Goal: Task Accomplishment & Management: Use online tool/utility

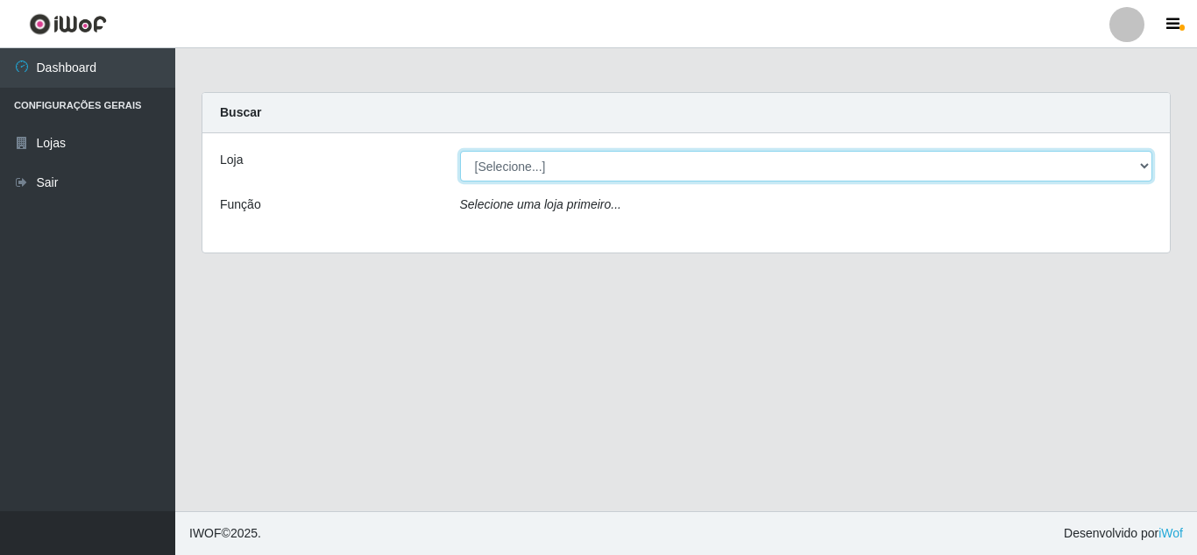
click at [887, 164] on select "[Selecione...] Queiroz Atacadão - [GEOGRAPHIC_DATA]" at bounding box center [806, 166] width 693 height 31
select select "225"
click at [460, 151] on select "[Selecione...] Queiroz Atacadão - [GEOGRAPHIC_DATA]" at bounding box center [806, 166] width 693 height 31
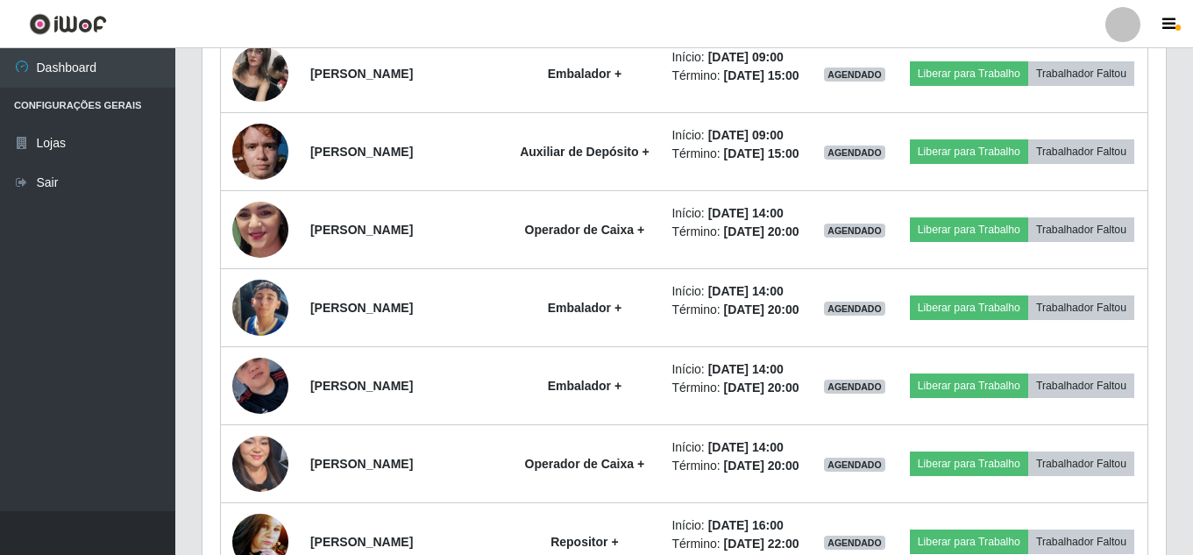
scroll to position [1268, 0]
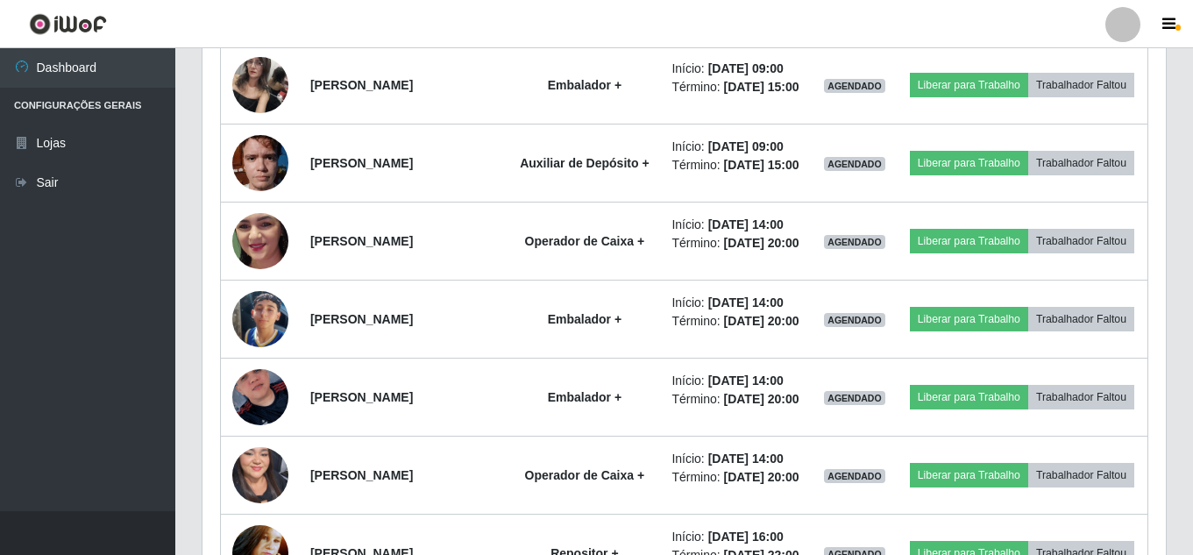
click at [1028, 19] on button "Liberar para Trabalho" at bounding box center [969, 7] width 118 height 25
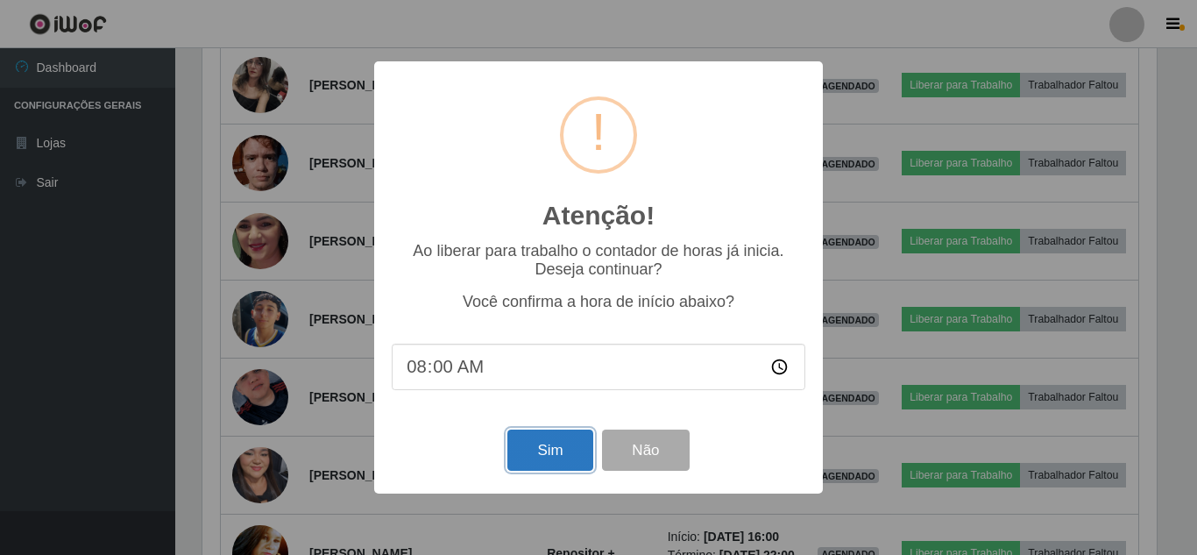
click at [563, 455] on button "Sim" at bounding box center [550, 450] width 85 height 41
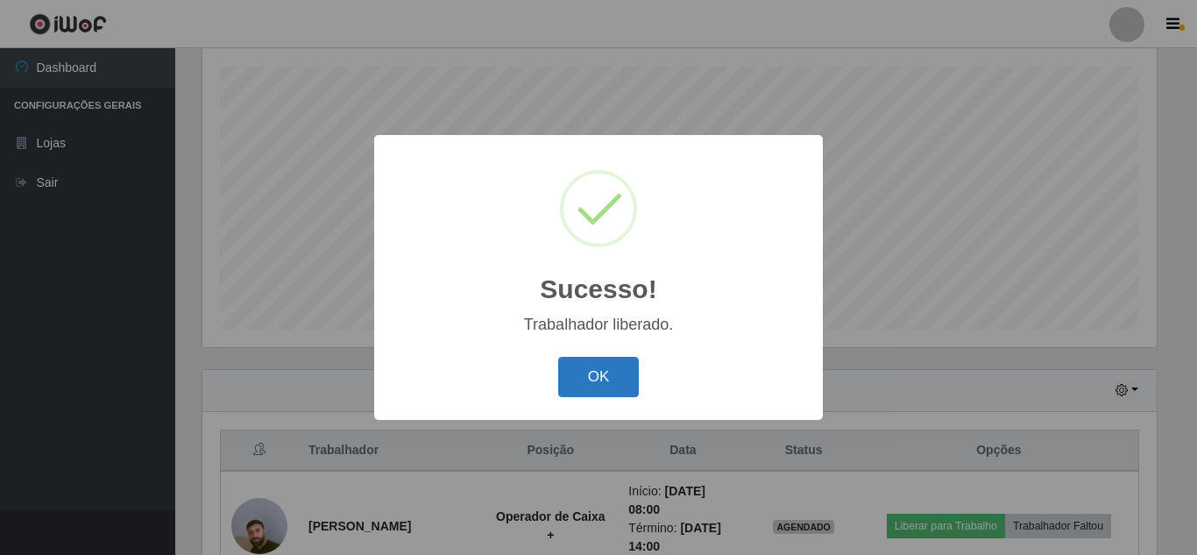
click at [597, 373] on button "OK" at bounding box center [599, 377] width 82 height 41
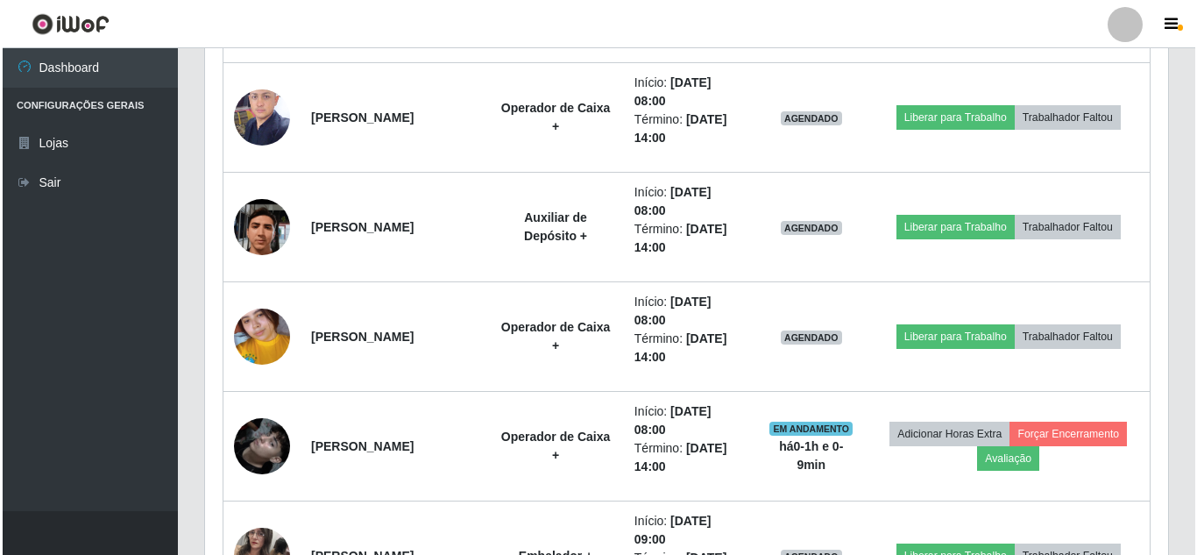
scroll to position [1062, 0]
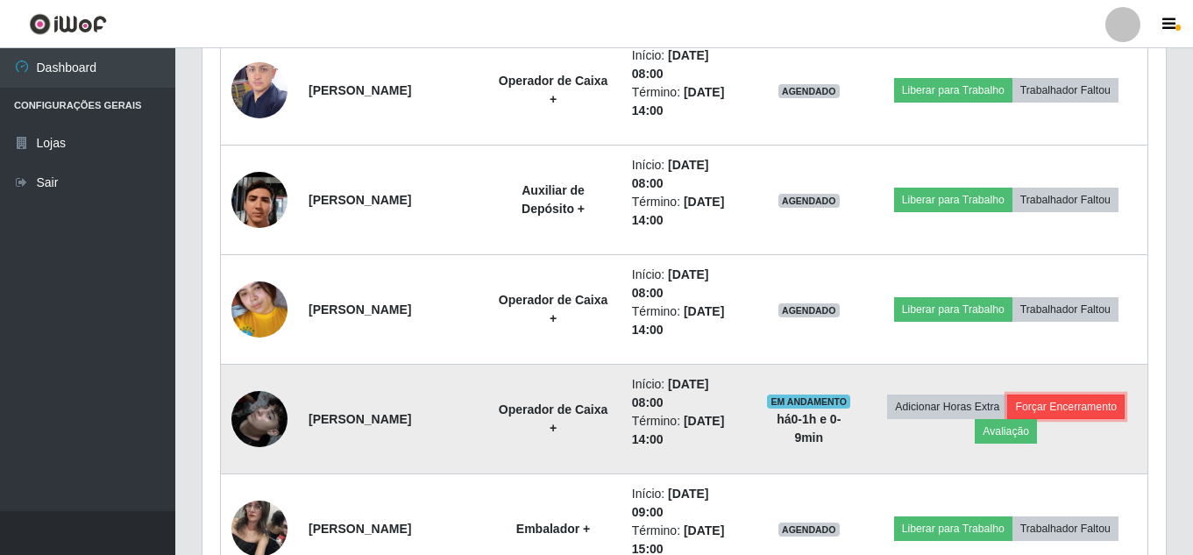
click at [1089, 408] on button "Forçar Encerramento" at bounding box center [1065, 406] width 117 height 25
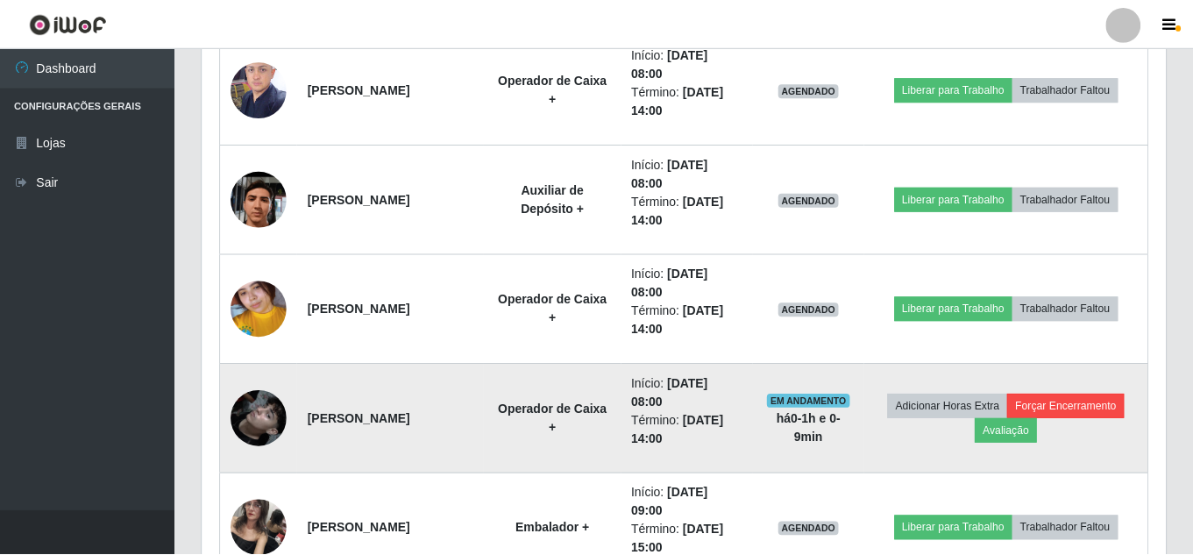
scroll to position [364, 955]
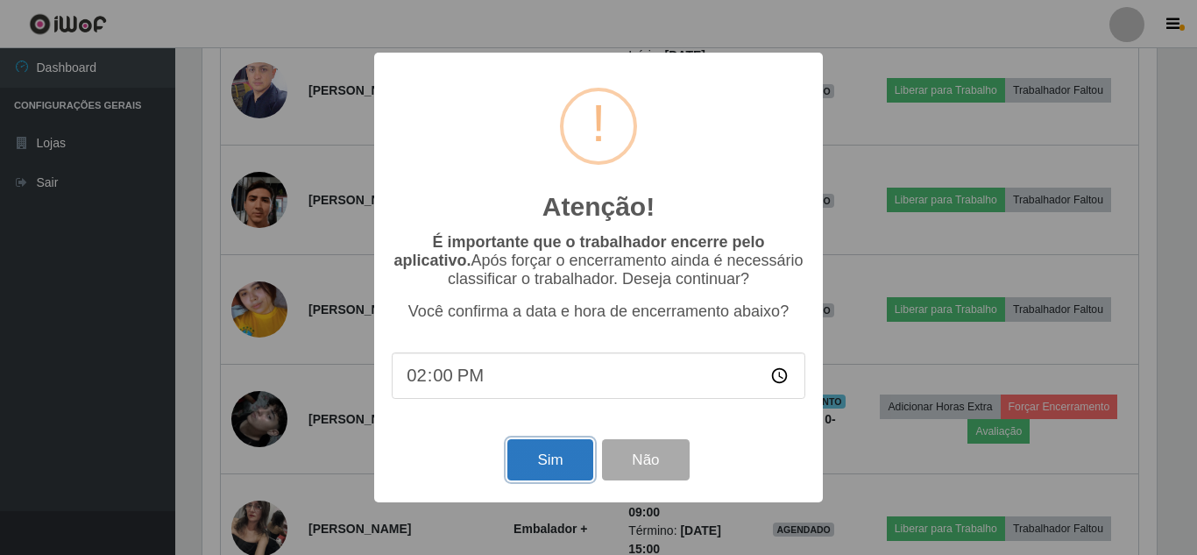
click at [570, 455] on button "Sim" at bounding box center [550, 459] width 85 height 41
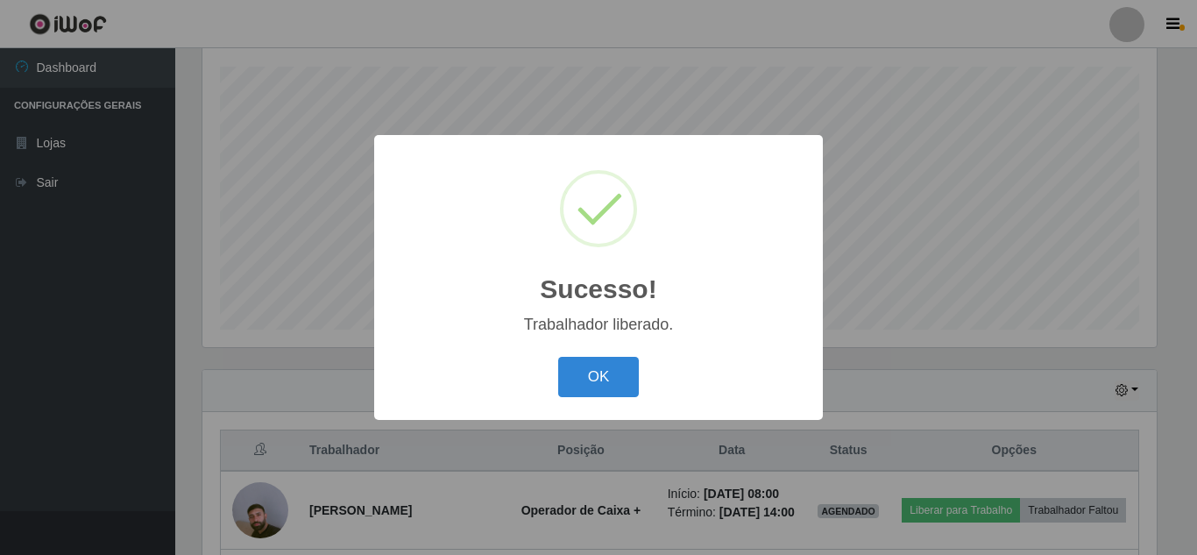
click at [558, 357] on button "OK" at bounding box center [599, 377] width 82 height 41
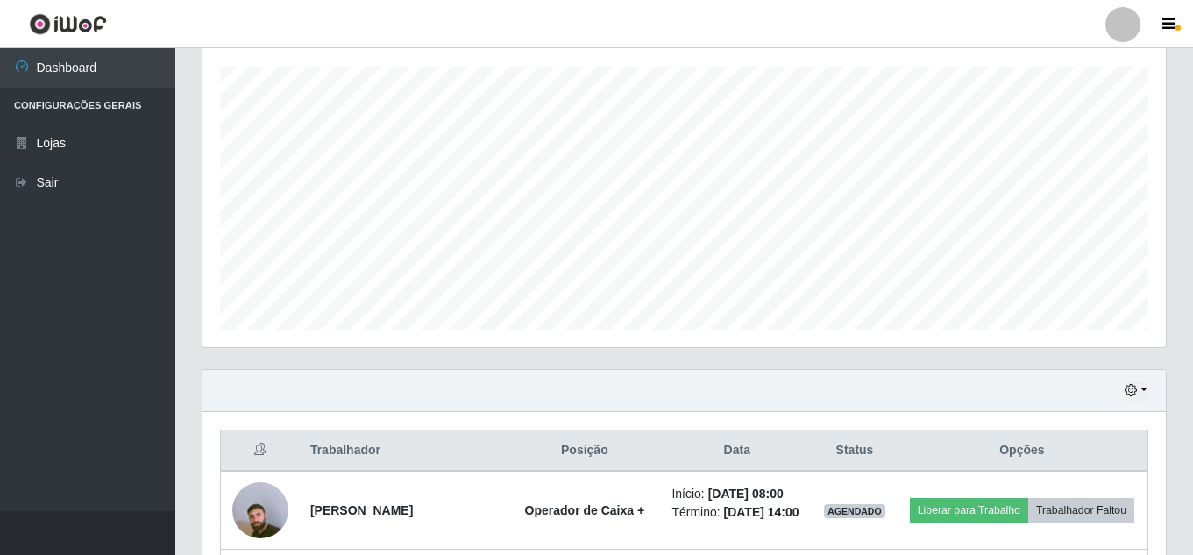
scroll to position [364, 963]
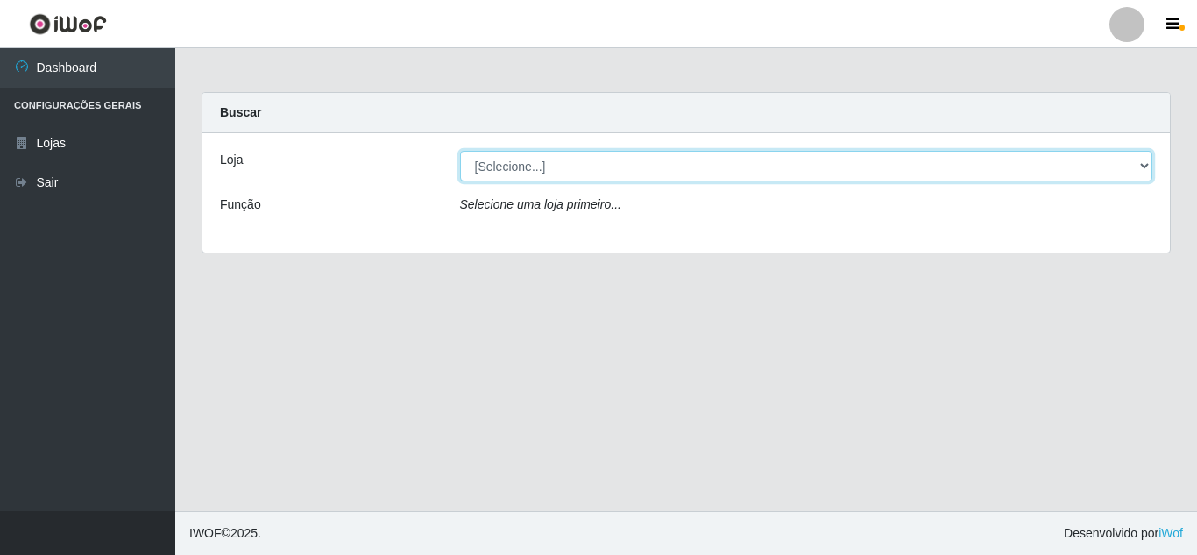
click at [1143, 162] on select "[Selecione...] Queiroz Atacadão - [GEOGRAPHIC_DATA]" at bounding box center [806, 166] width 693 height 31
select select "225"
click at [460, 151] on select "[Selecione...] Queiroz Atacadão - [GEOGRAPHIC_DATA]" at bounding box center [806, 166] width 693 height 31
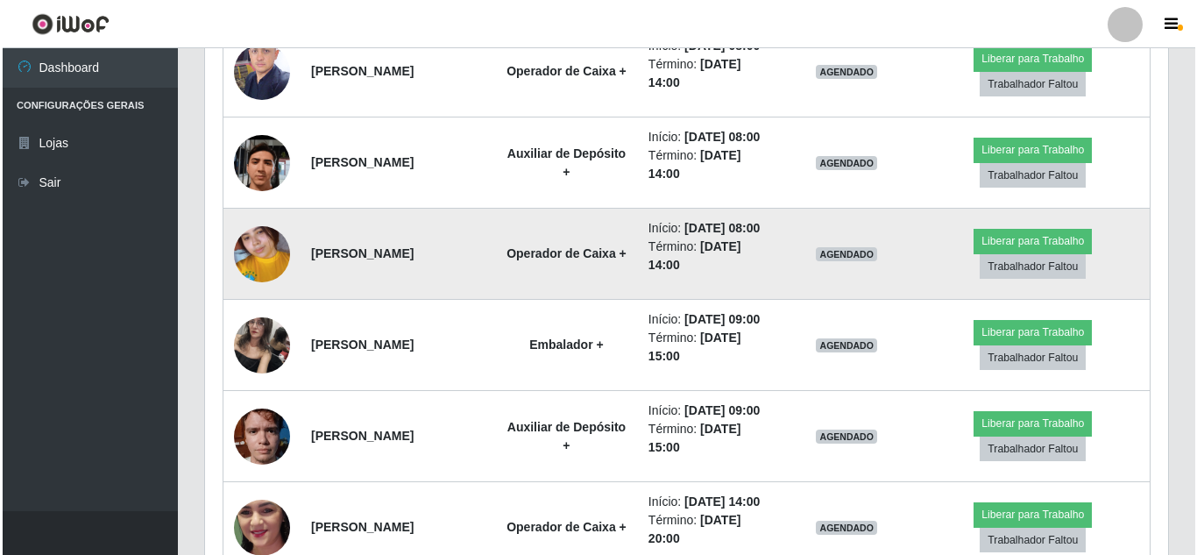
scroll to position [1052, 0]
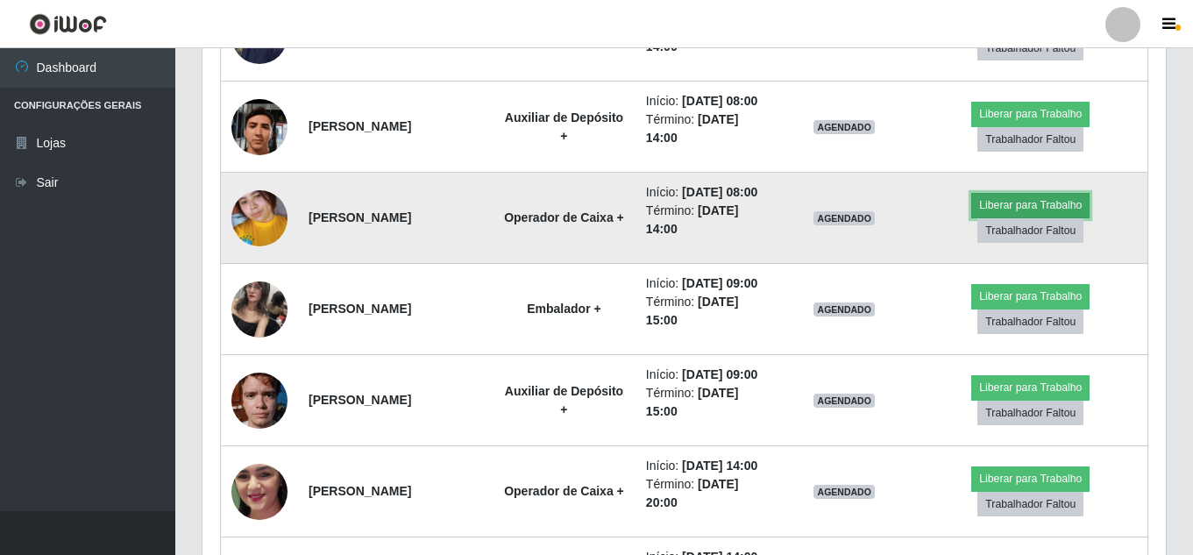
click at [1043, 217] on button "Liberar para Trabalho" at bounding box center [1030, 205] width 118 height 25
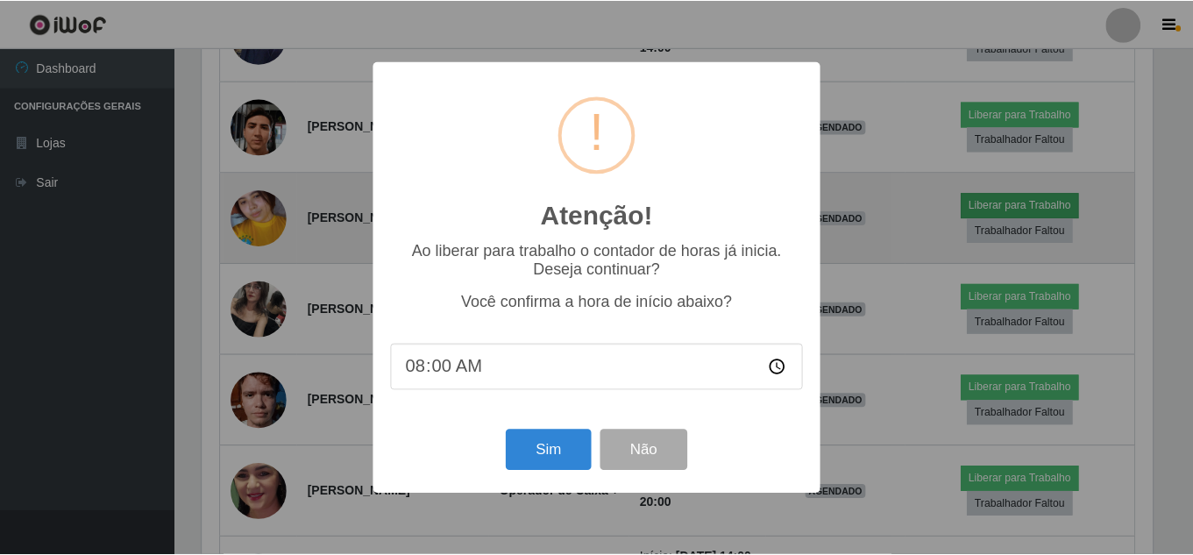
scroll to position [364, 955]
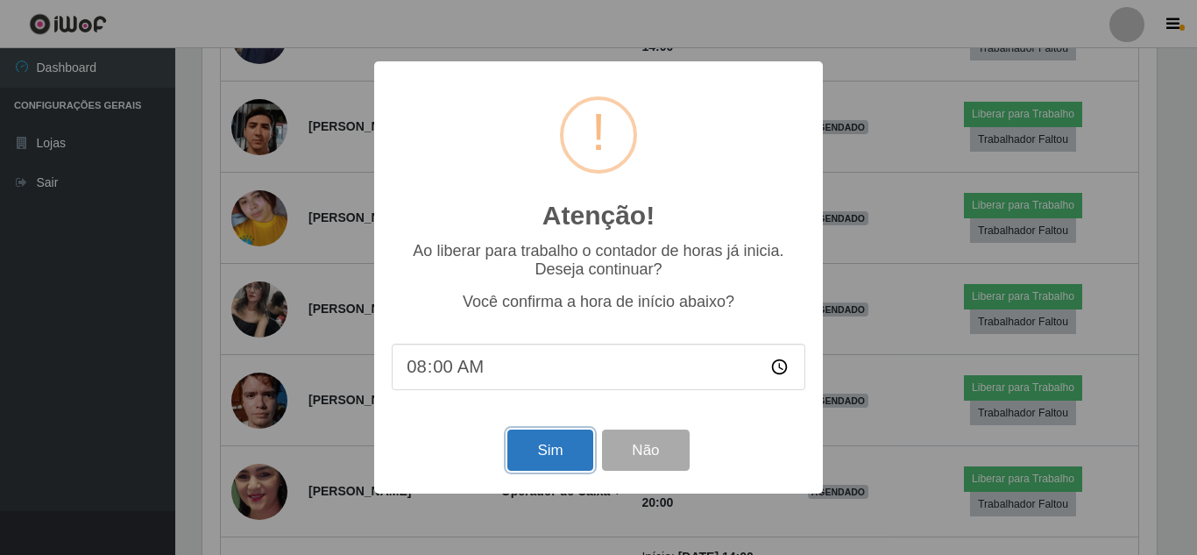
click at [538, 465] on button "Sim" at bounding box center [550, 450] width 85 height 41
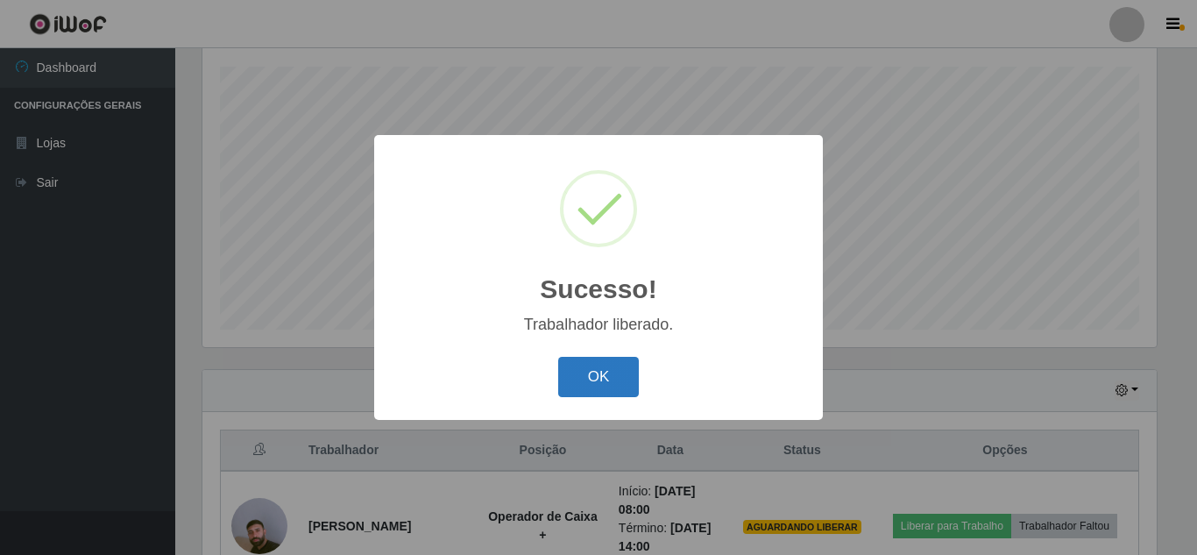
click at [583, 390] on button "OK" at bounding box center [599, 377] width 82 height 41
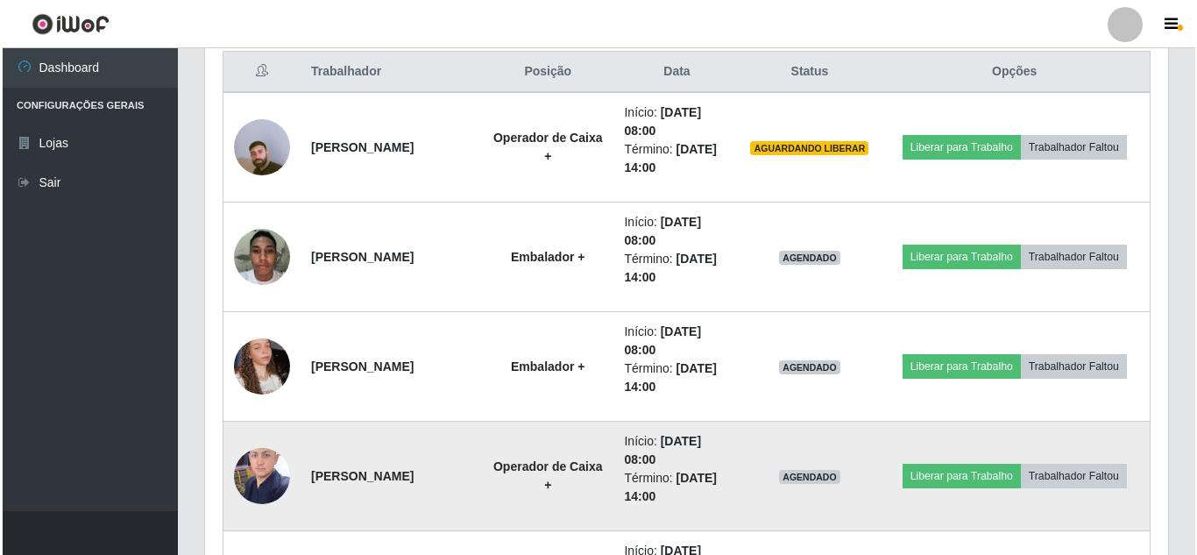
scroll to position [735, 0]
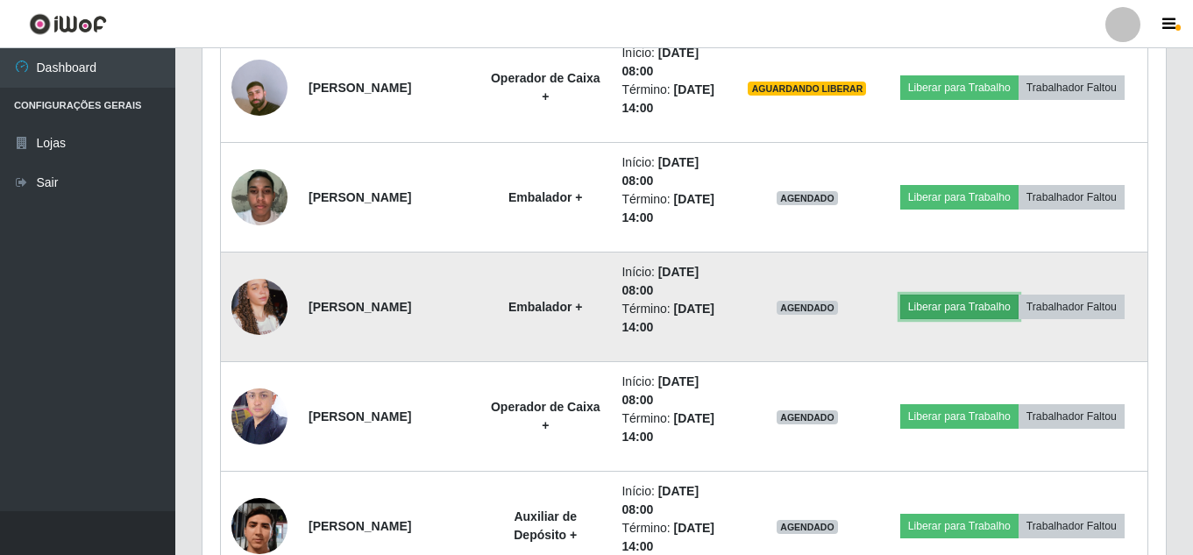
click at [992, 305] on button "Liberar para Trabalho" at bounding box center [959, 307] width 118 height 25
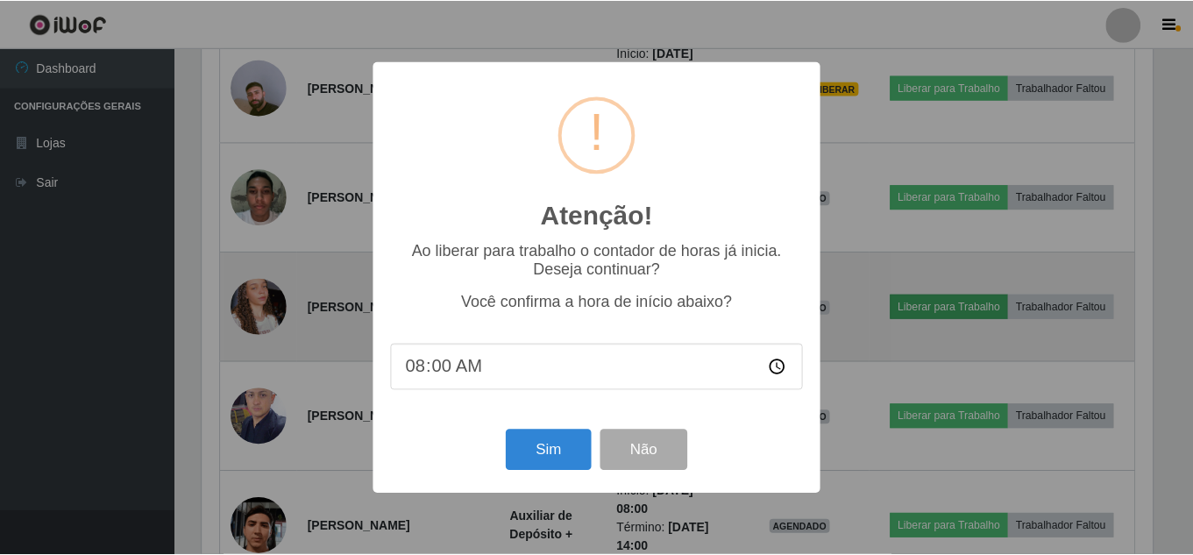
scroll to position [364, 955]
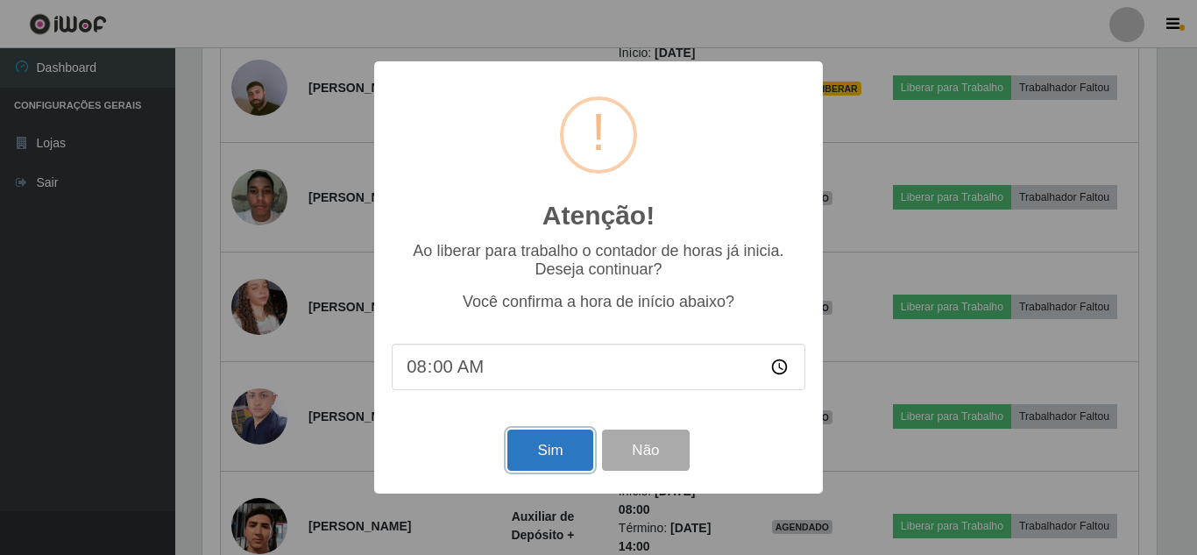
click at [567, 458] on button "Sim" at bounding box center [550, 450] width 85 height 41
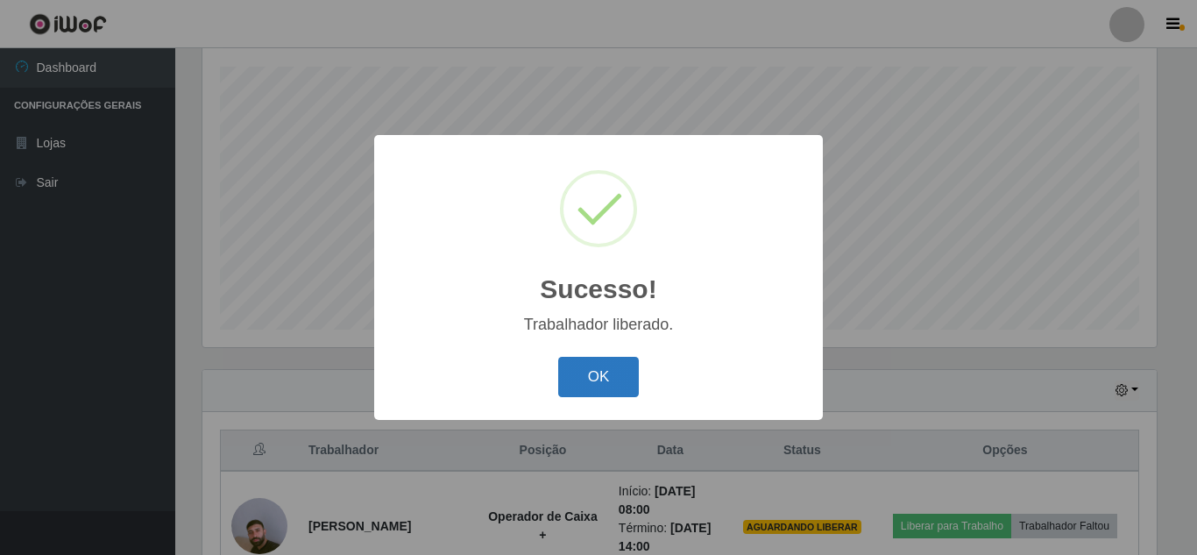
click at [605, 383] on button "OK" at bounding box center [599, 377] width 82 height 41
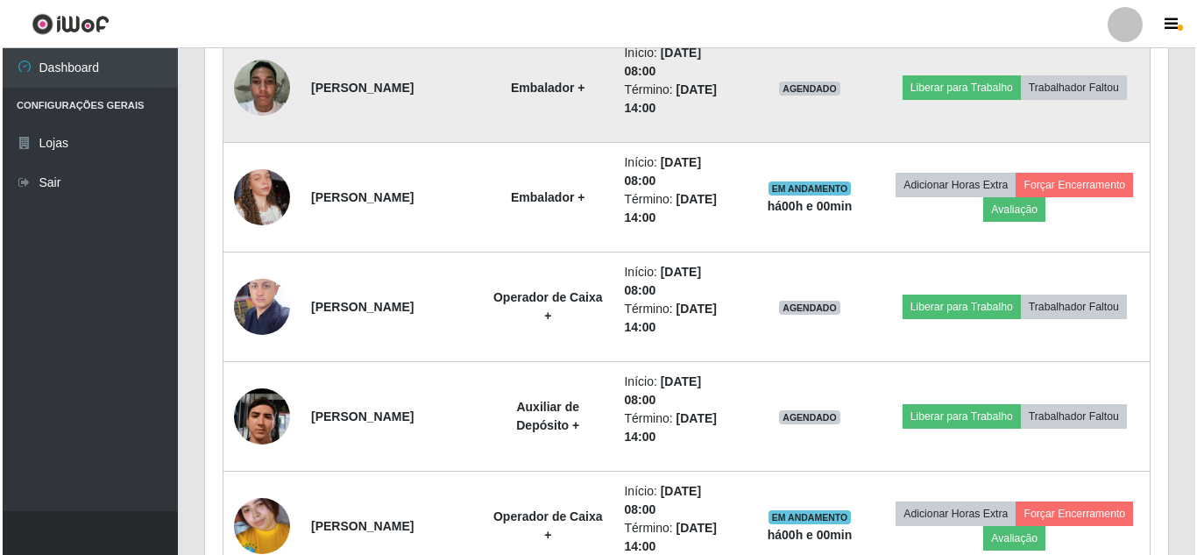
scroll to position [911, 0]
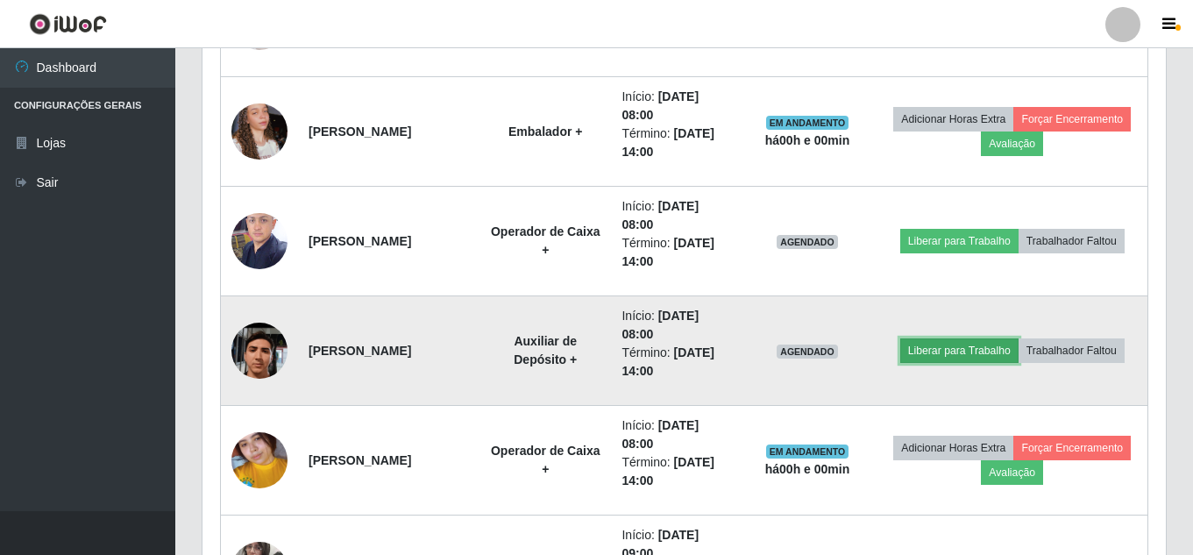
click at [962, 346] on button "Liberar para Trabalho" at bounding box center [959, 350] width 118 height 25
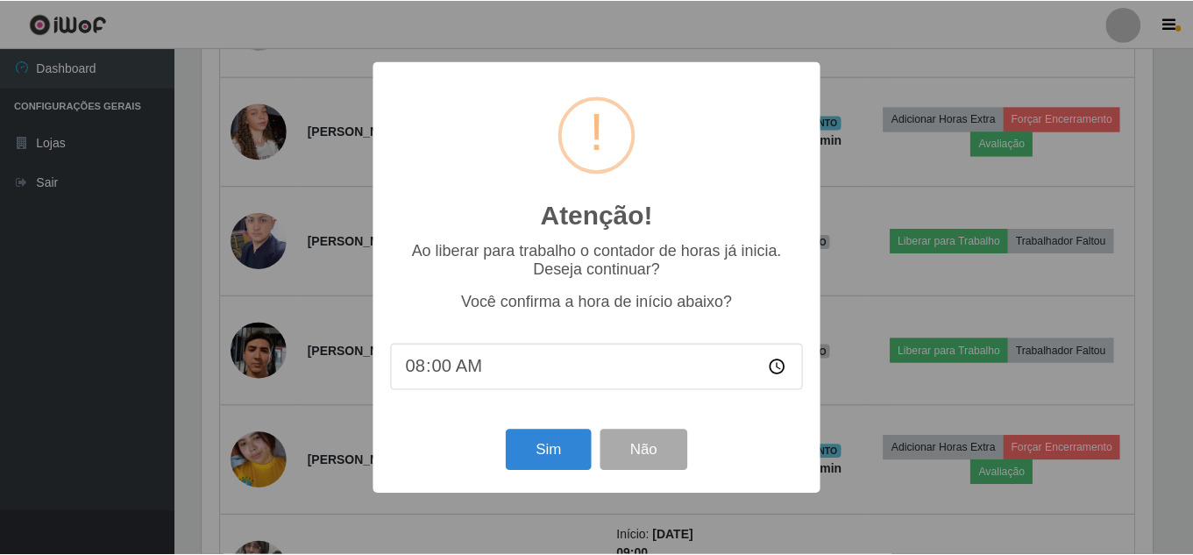
scroll to position [364, 955]
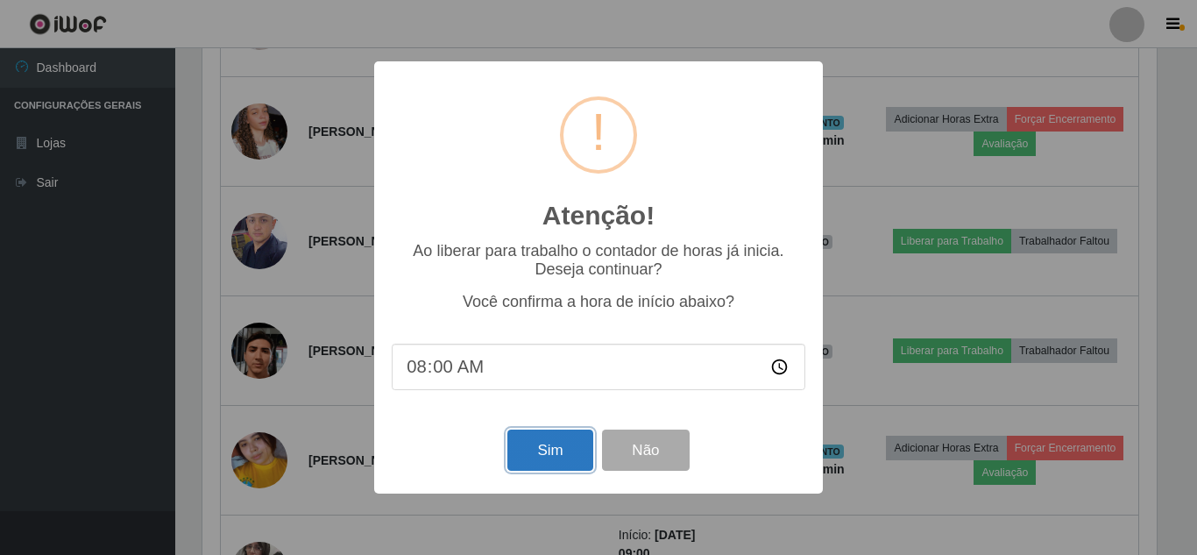
click at [550, 464] on button "Sim" at bounding box center [550, 450] width 85 height 41
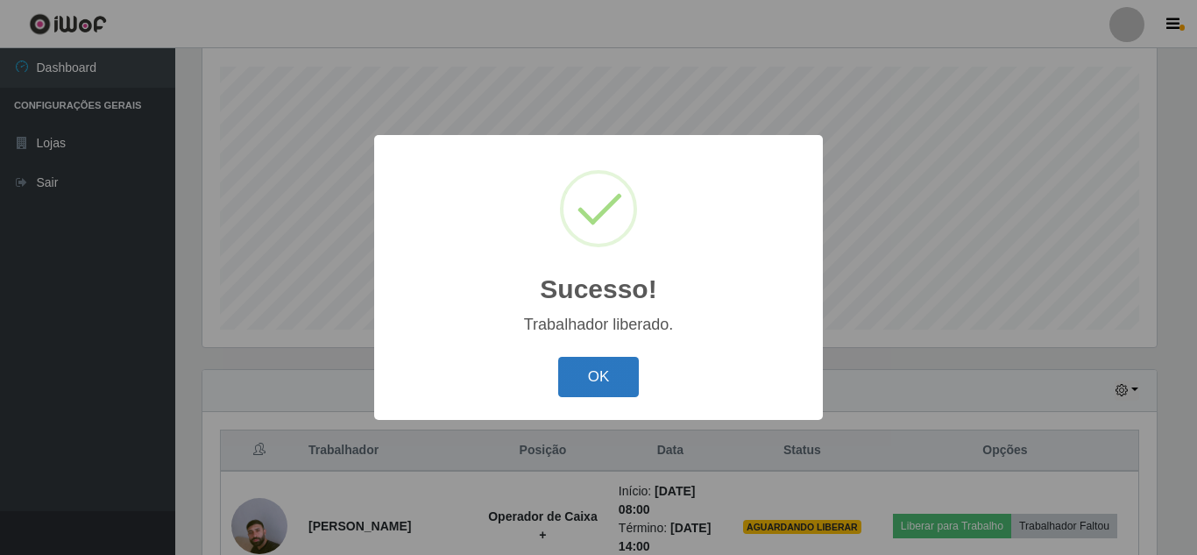
click at [601, 382] on button "OK" at bounding box center [599, 377] width 82 height 41
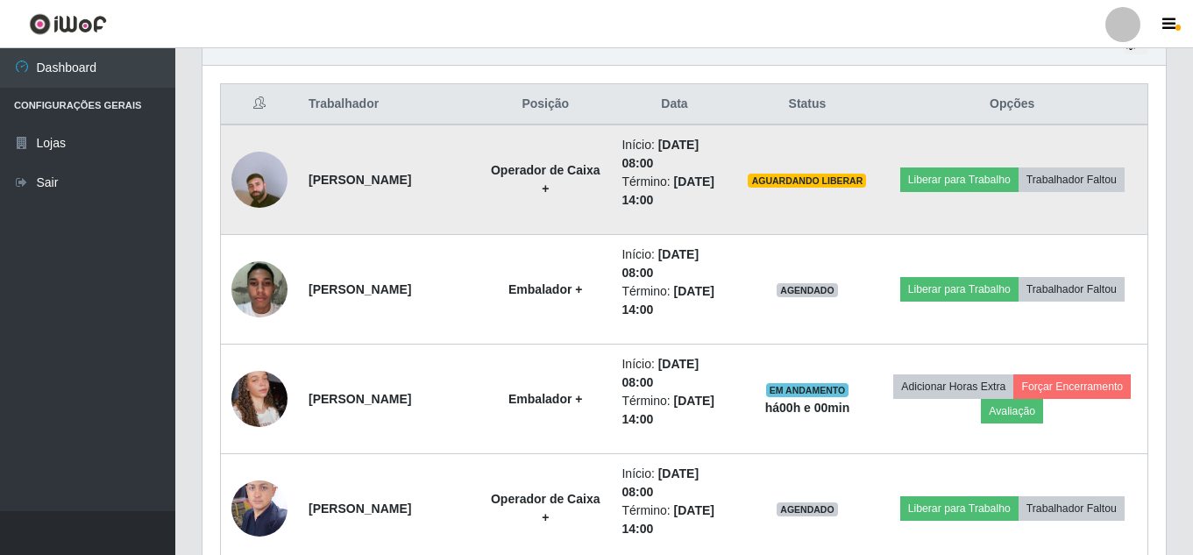
scroll to position [648, 0]
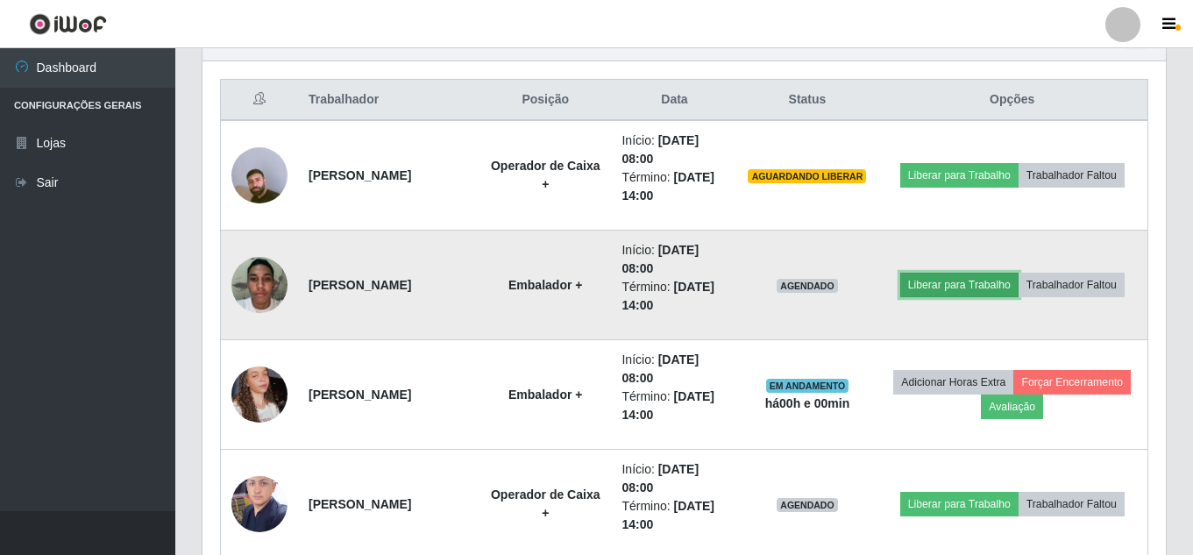
click at [969, 282] on button "Liberar para Trabalho" at bounding box center [959, 285] width 118 height 25
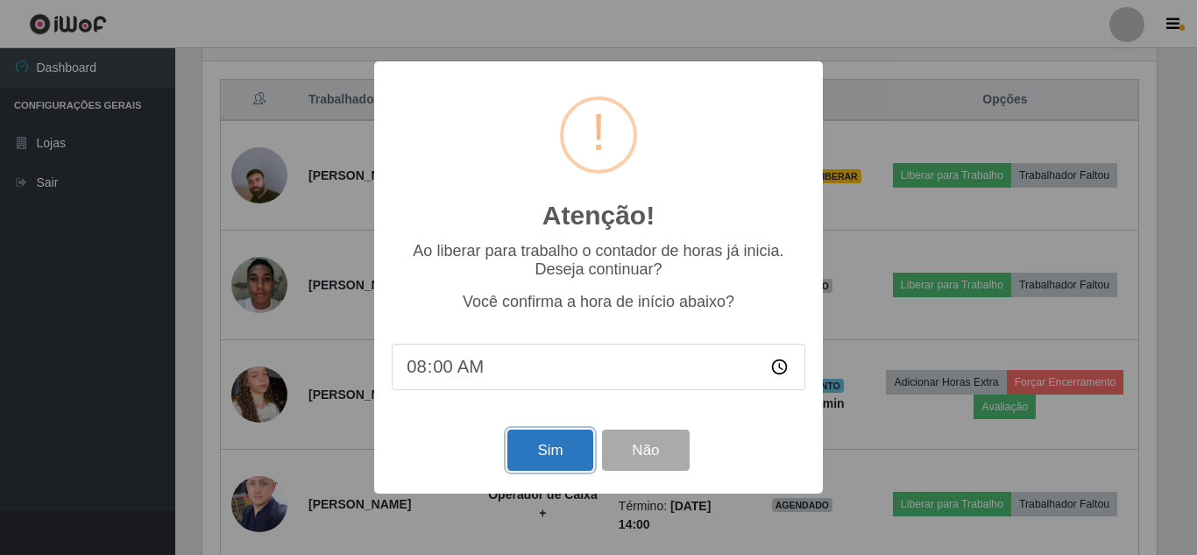
click at [555, 458] on button "Sim" at bounding box center [550, 450] width 85 height 41
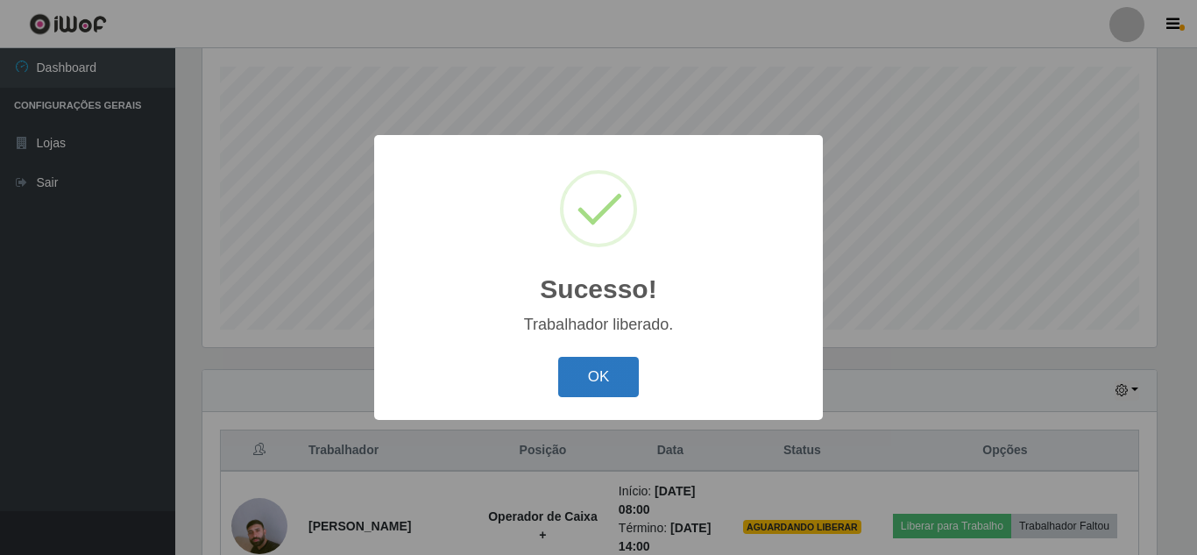
click at [609, 387] on button "OK" at bounding box center [599, 377] width 82 height 41
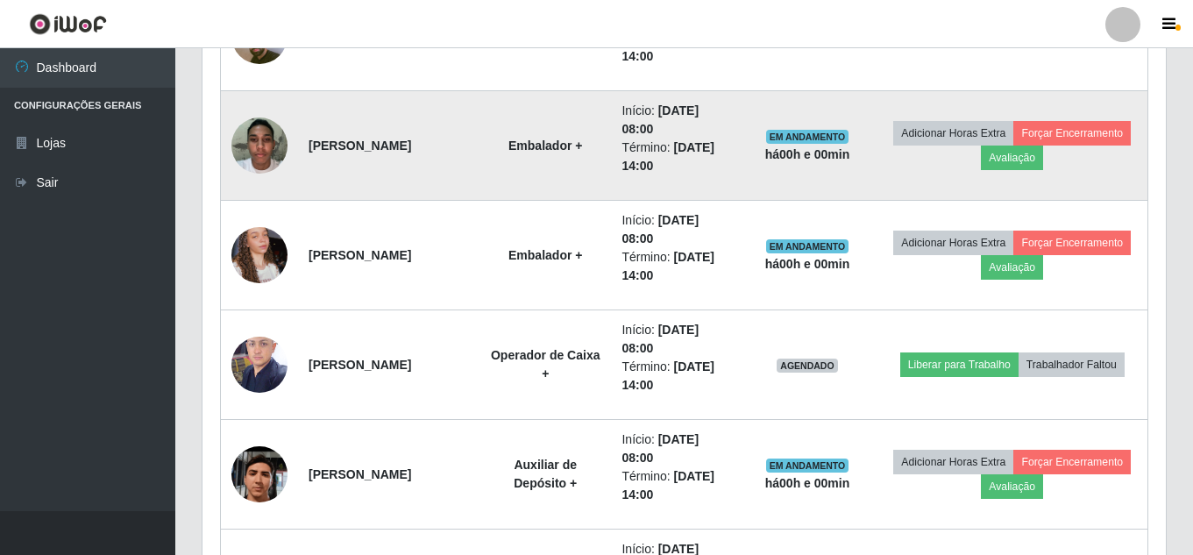
scroll to position [823, 0]
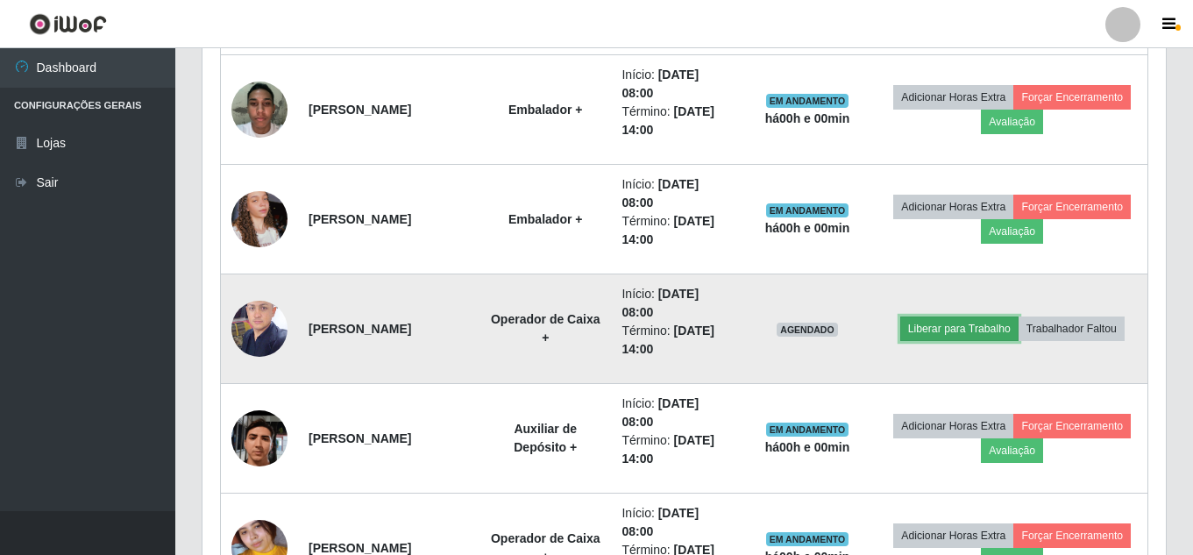
click at [973, 330] on button "Liberar para Trabalho" at bounding box center [959, 328] width 118 height 25
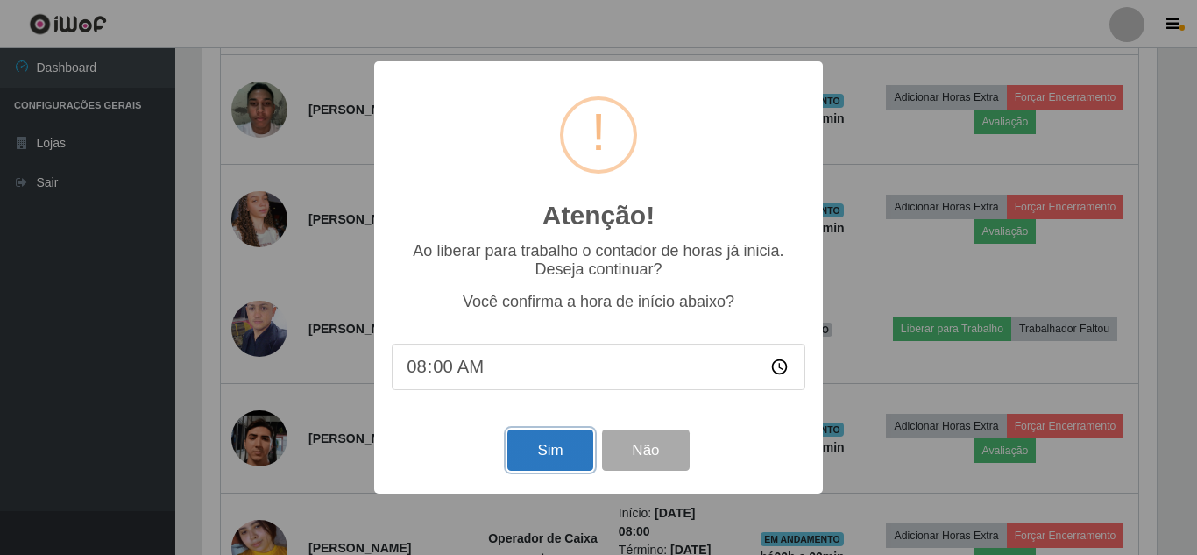
click at [577, 451] on button "Sim" at bounding box center [550, 450] width 85 height 41
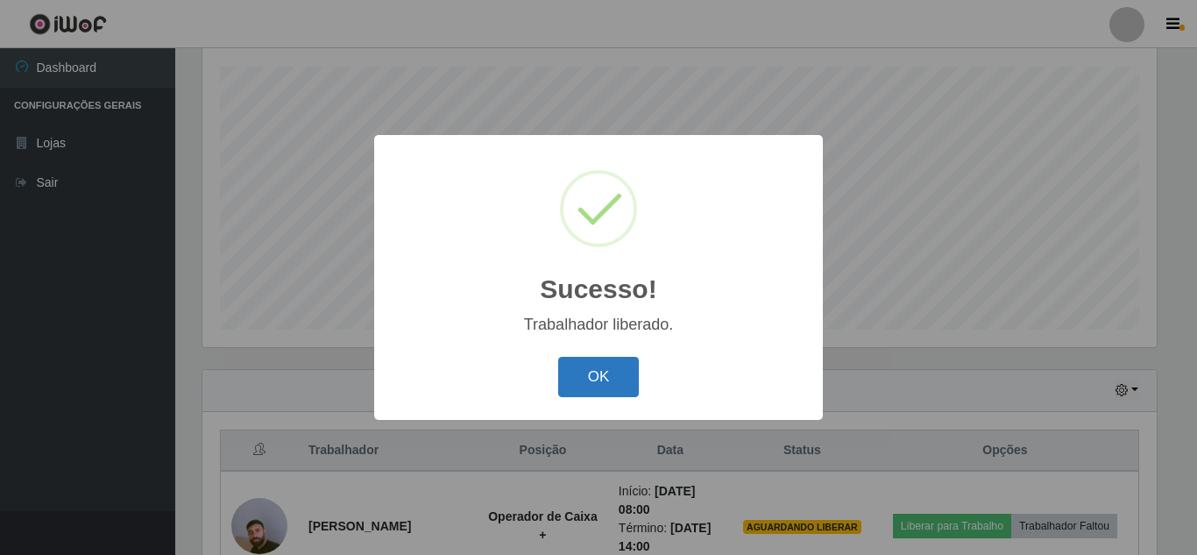
click at [599, 391] on button "OK" at bounding box center [599, 377] width 82 height 41
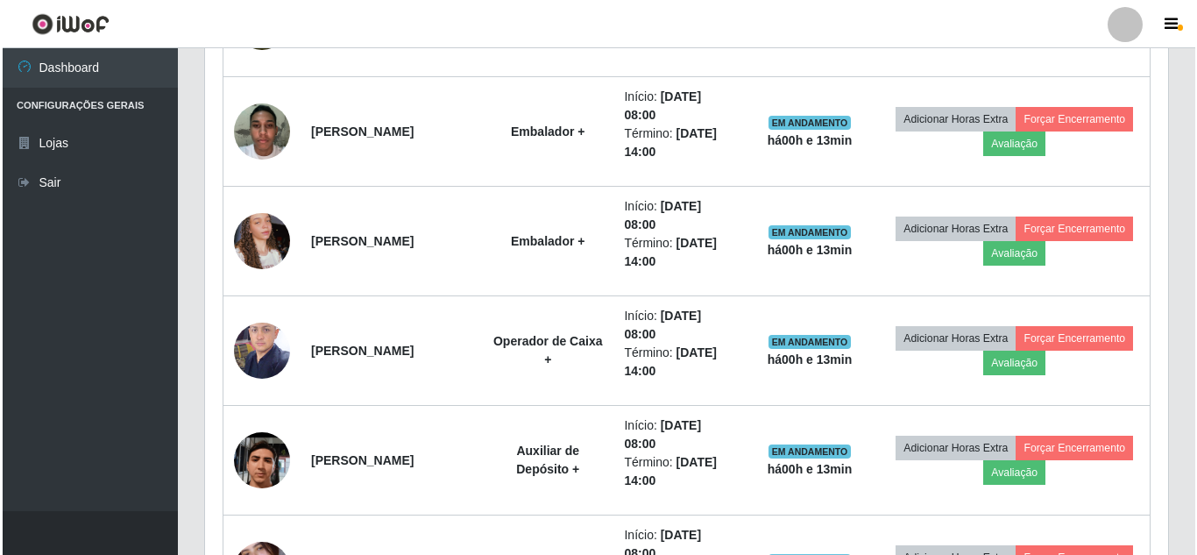
scroll to position [613, 0]
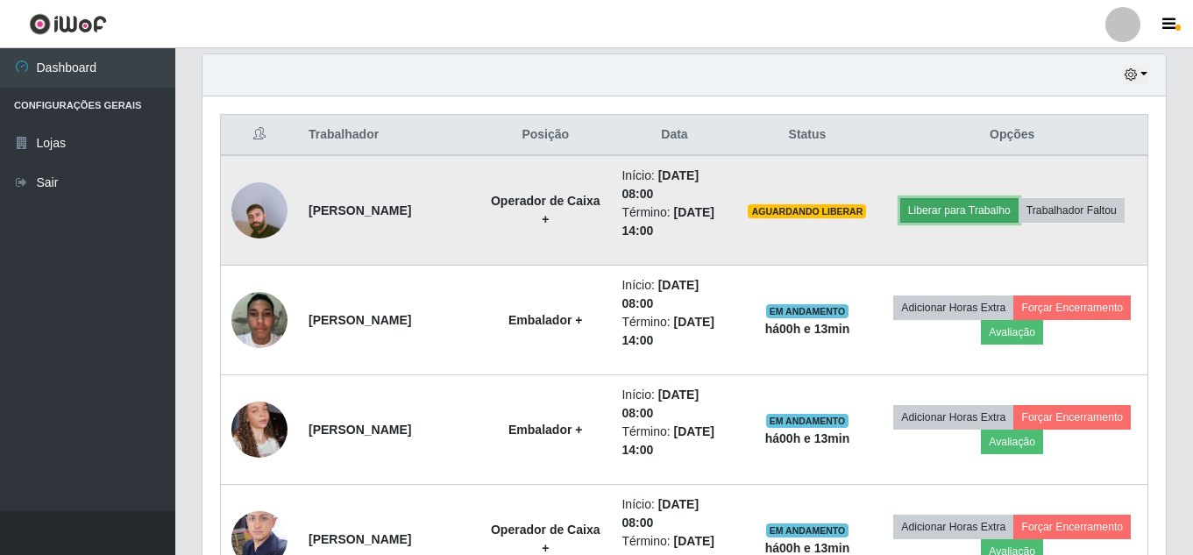
click at [976, 212] on button "Liberar para Trabalho" at bounding box center [959, 210] width 118 height 25
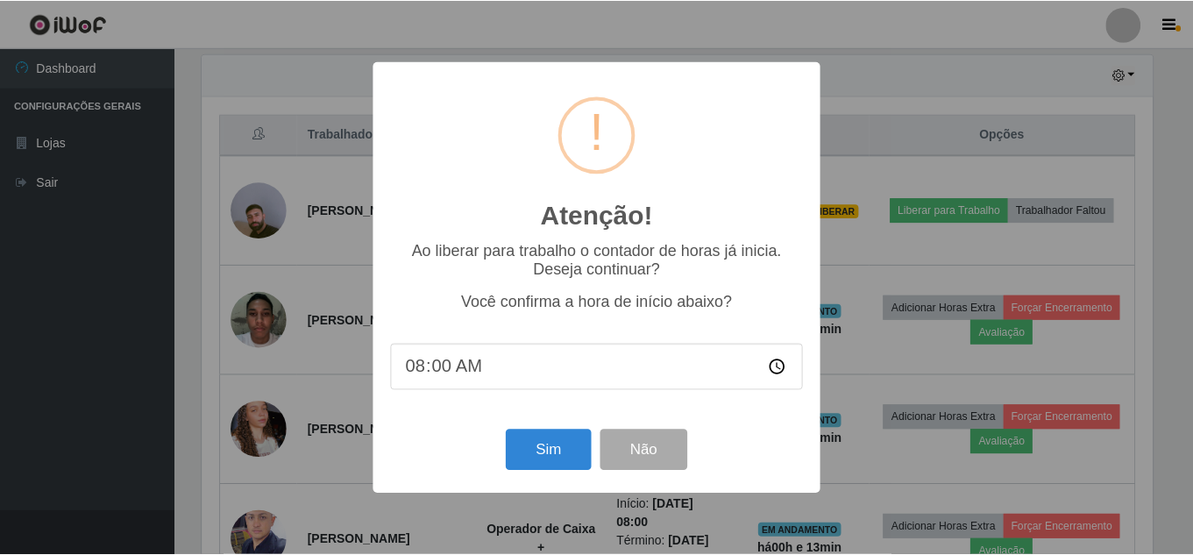
scroll to position [364, 955]
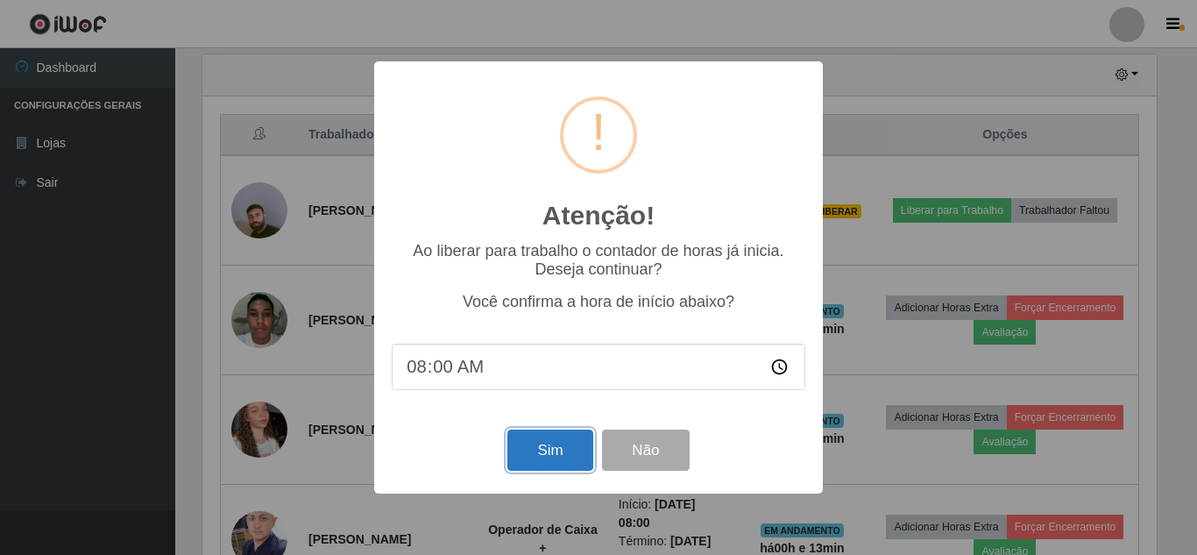
click at [561, 466] on button "Sim" at bounding box center [550, 450] width 85 height 41
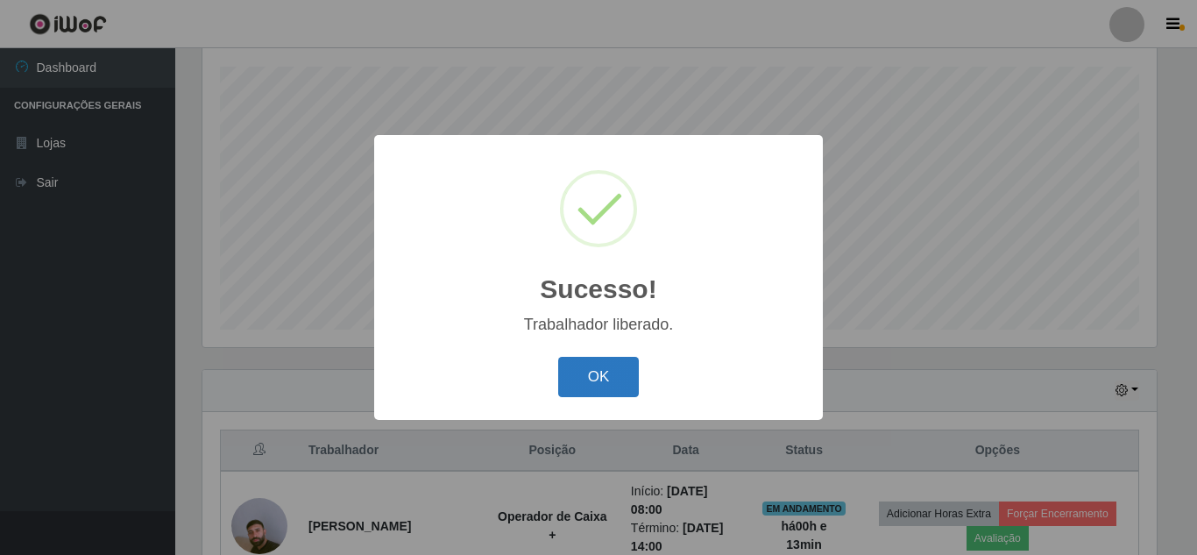
click at [558, 357] on button "OK" at bounding box center [599, 377] width 82 height 41
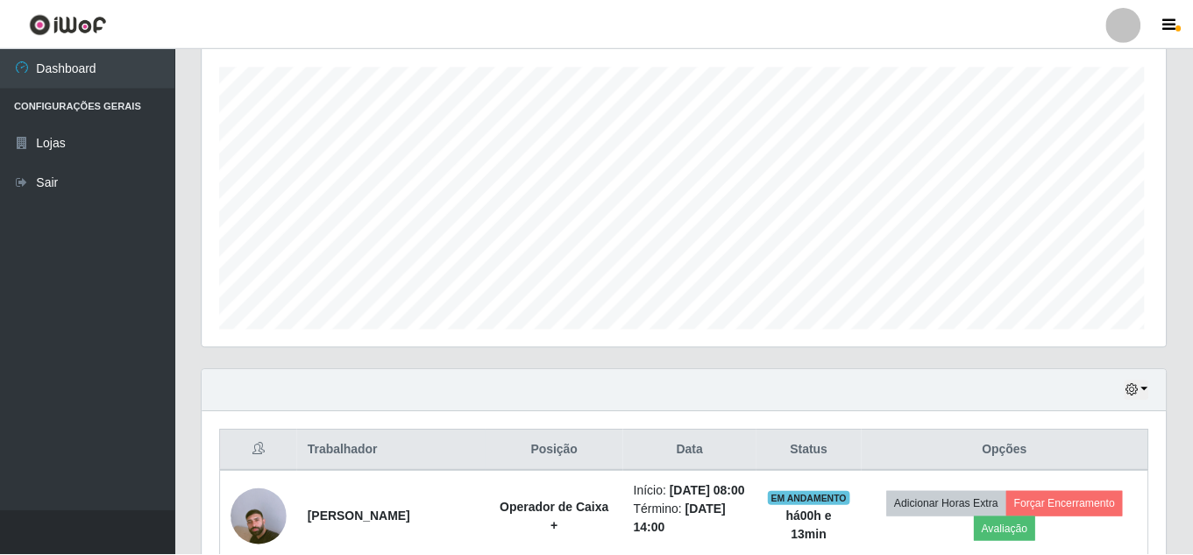
scroll to position [364, 963]
